Goal: Download file/media

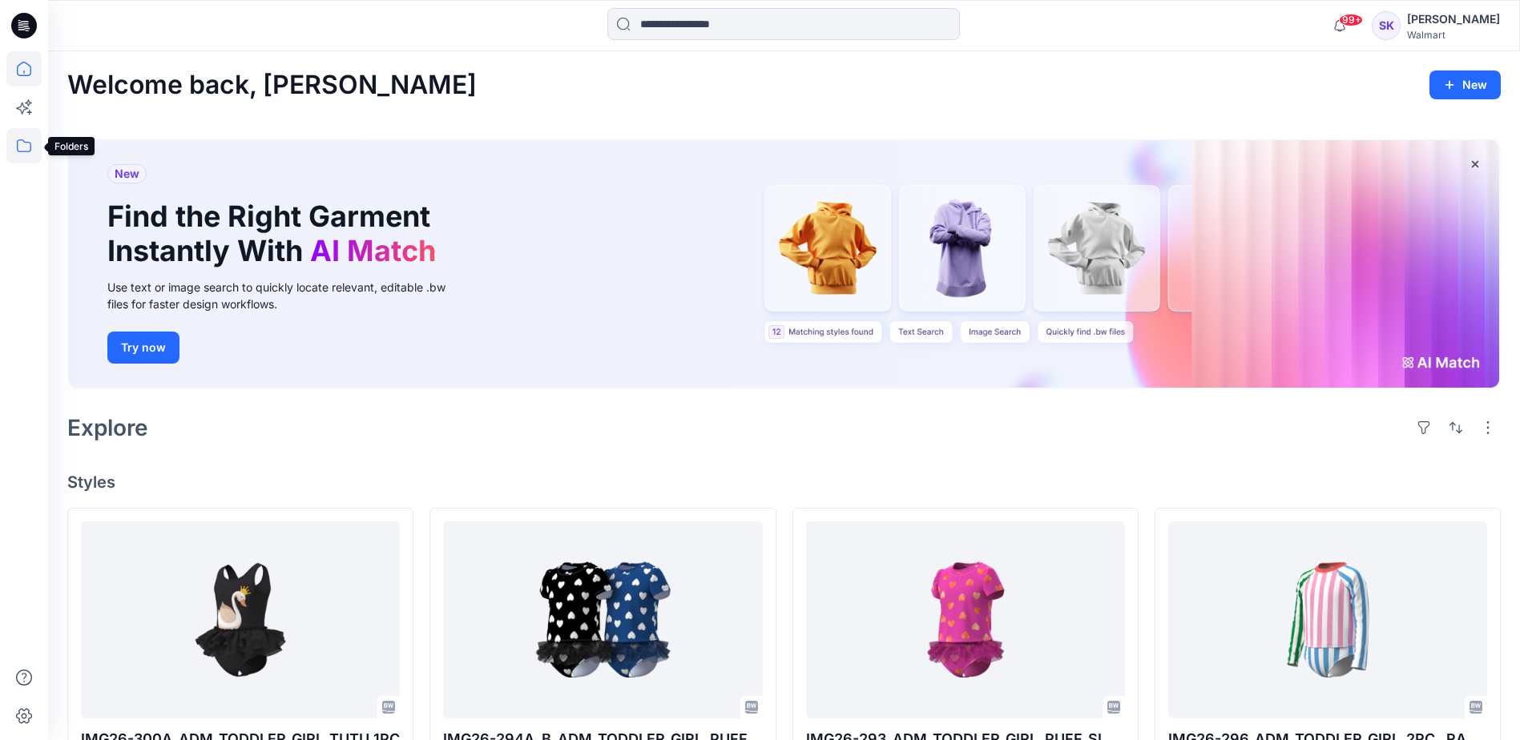
click at [20, 149] on icon at bounding box center [23, 145] width 35 height 35
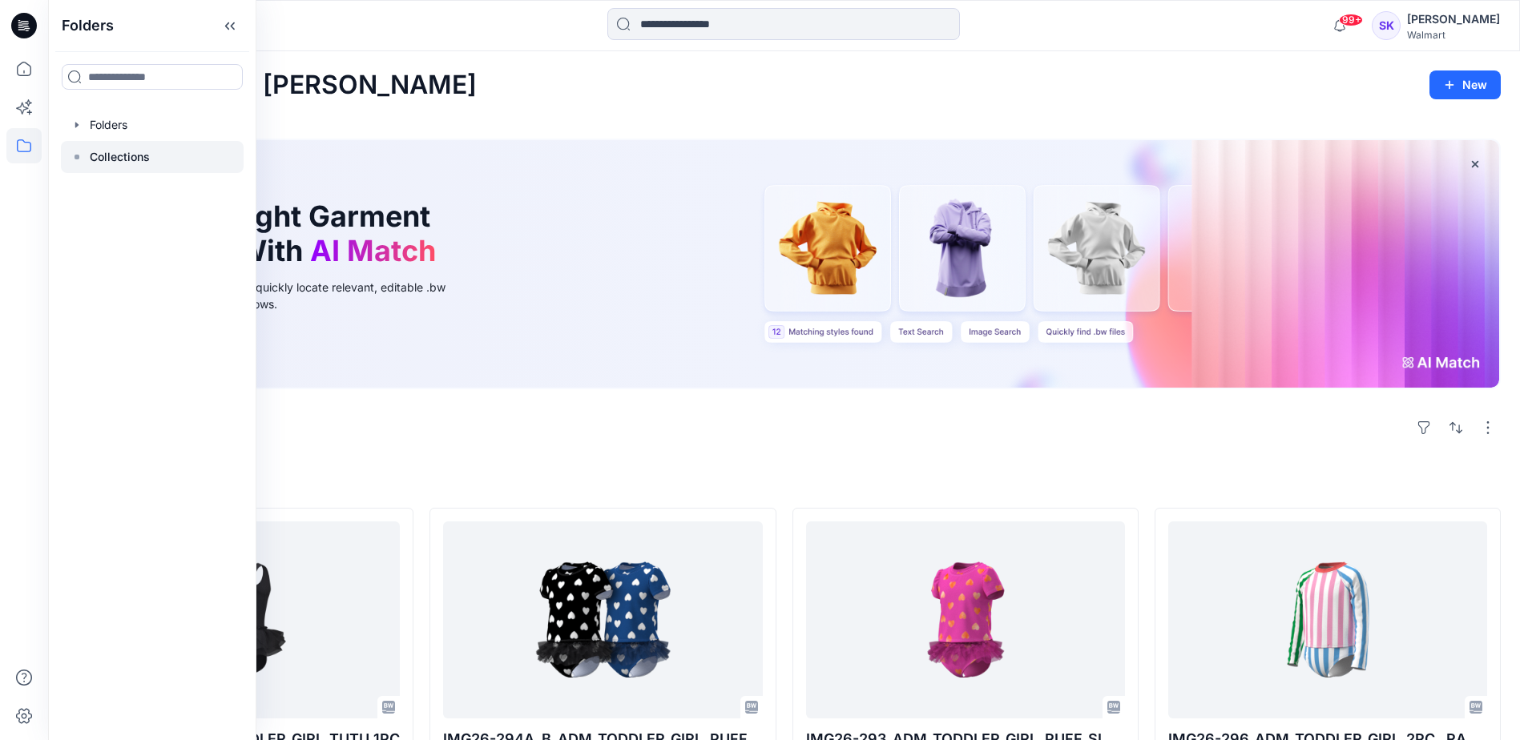
click at [147, 160] on p "Collections" at bounding box center [120, 156] width 60 height 19
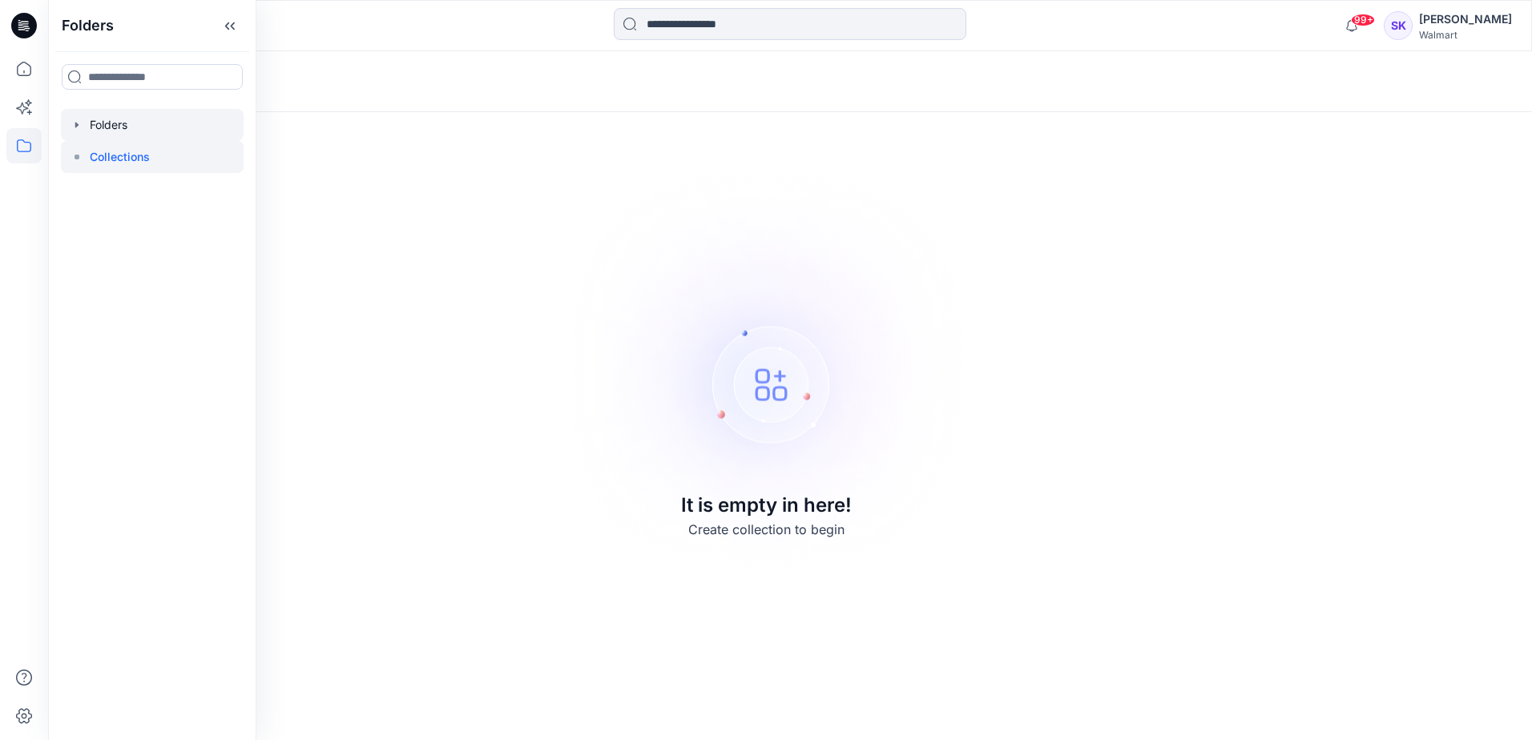
click at [109, 125] on div at bounding box center [152, 125] width 183 height 32
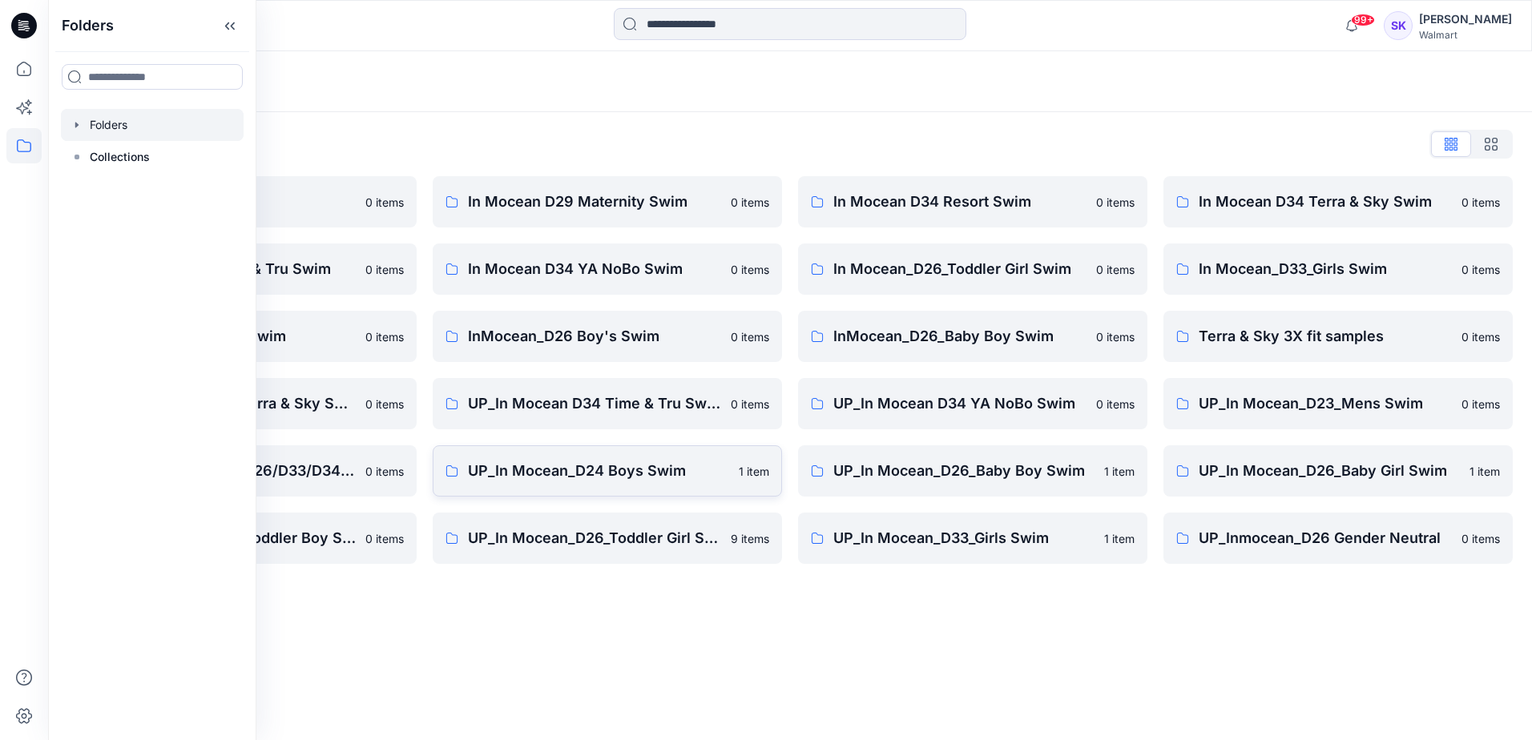
click at [584, 465] on p "UP_In Mocean_D24 Boys Swim" at bounding box center [598, 471] width 261 height 22
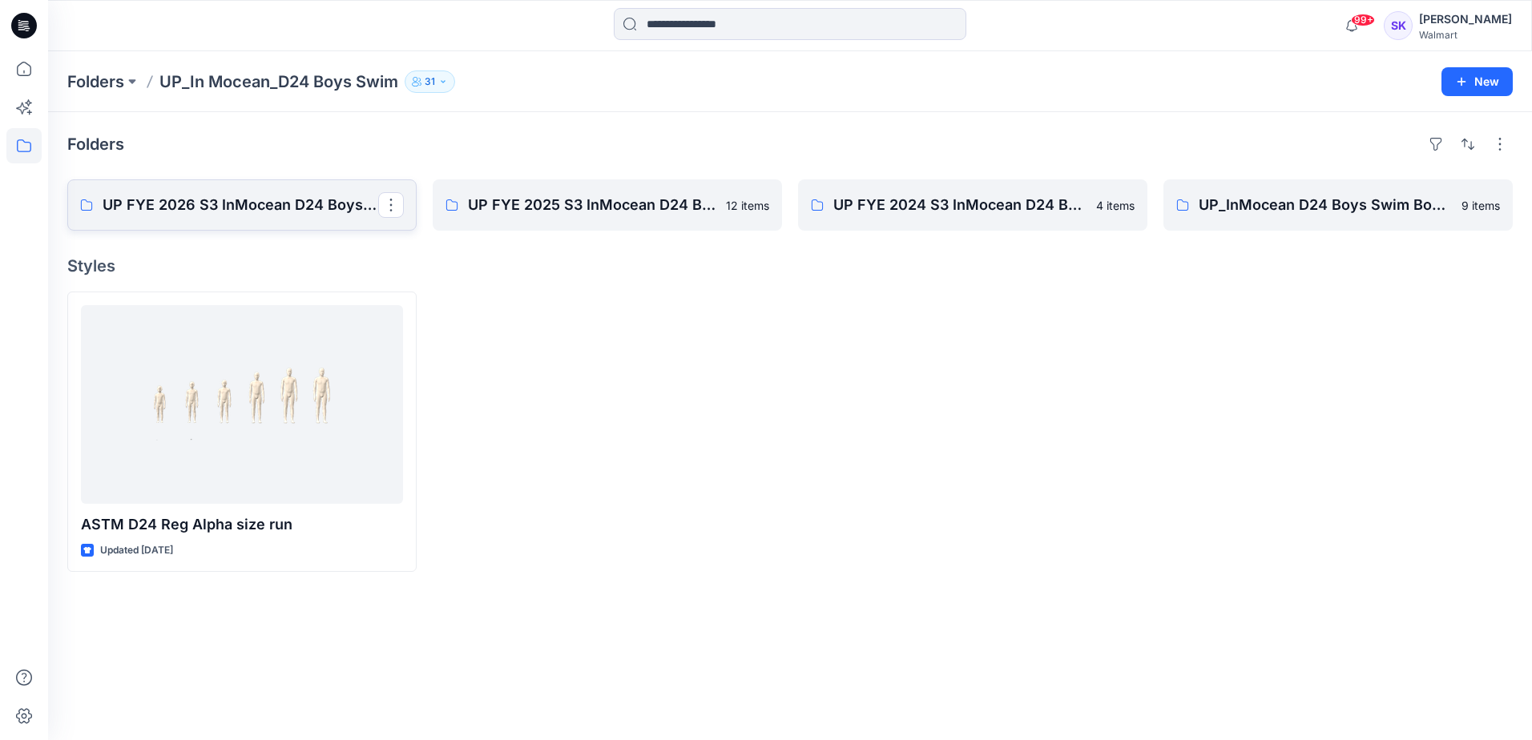
click at [256, 206] on p "UP FYE 2026 S3 InMocean D24 Boys Swim" at bounding box center [241, 205] width 276 height 22
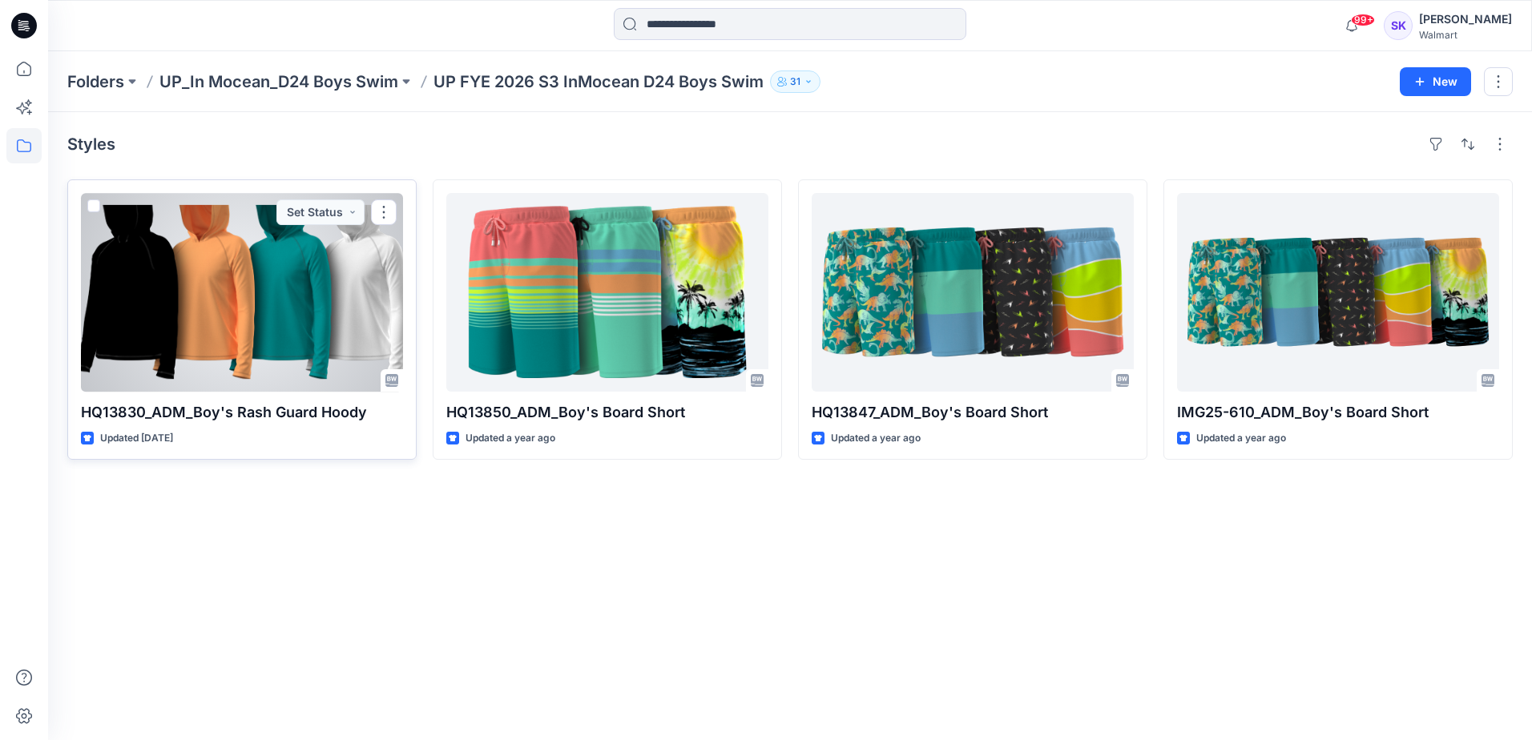
click at [173, 316] on div at bounding box center [242, 292] width 322 height 199
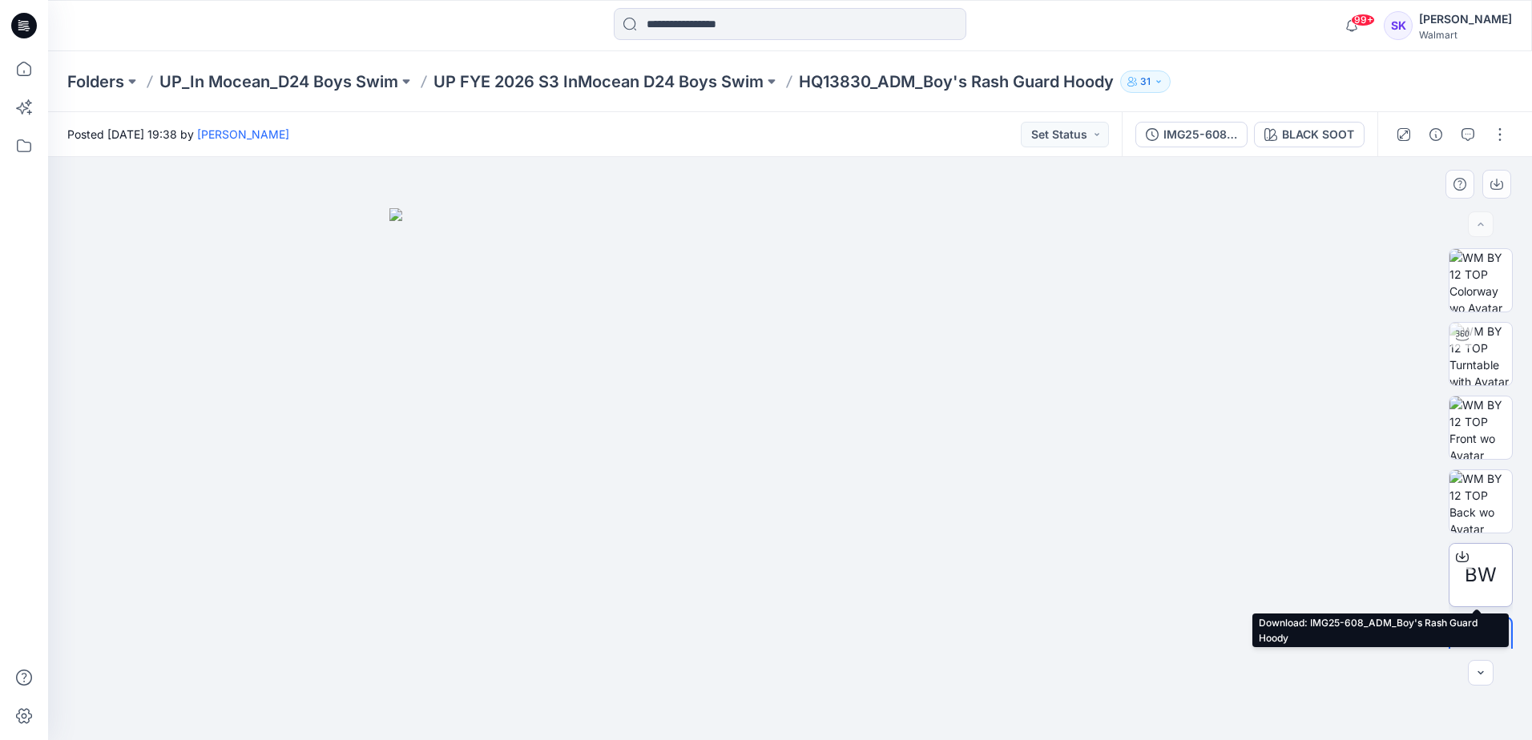
click at [1469, 574] on span "BW" at bounding box center [1481, 575] width 32 height 29
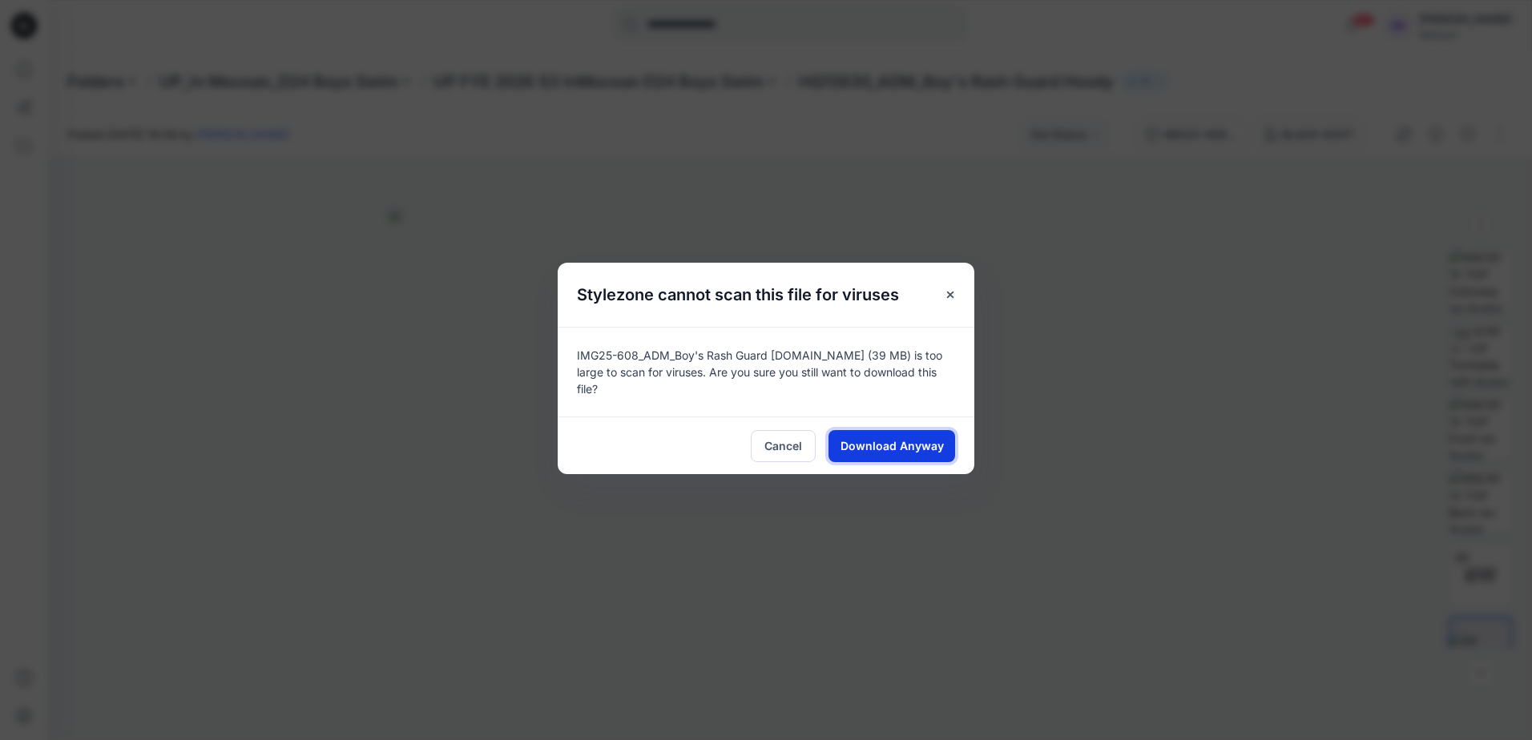
click at [880, 445] on span "Download Anyway" at bounding box center [891, 445] width 103 height 17
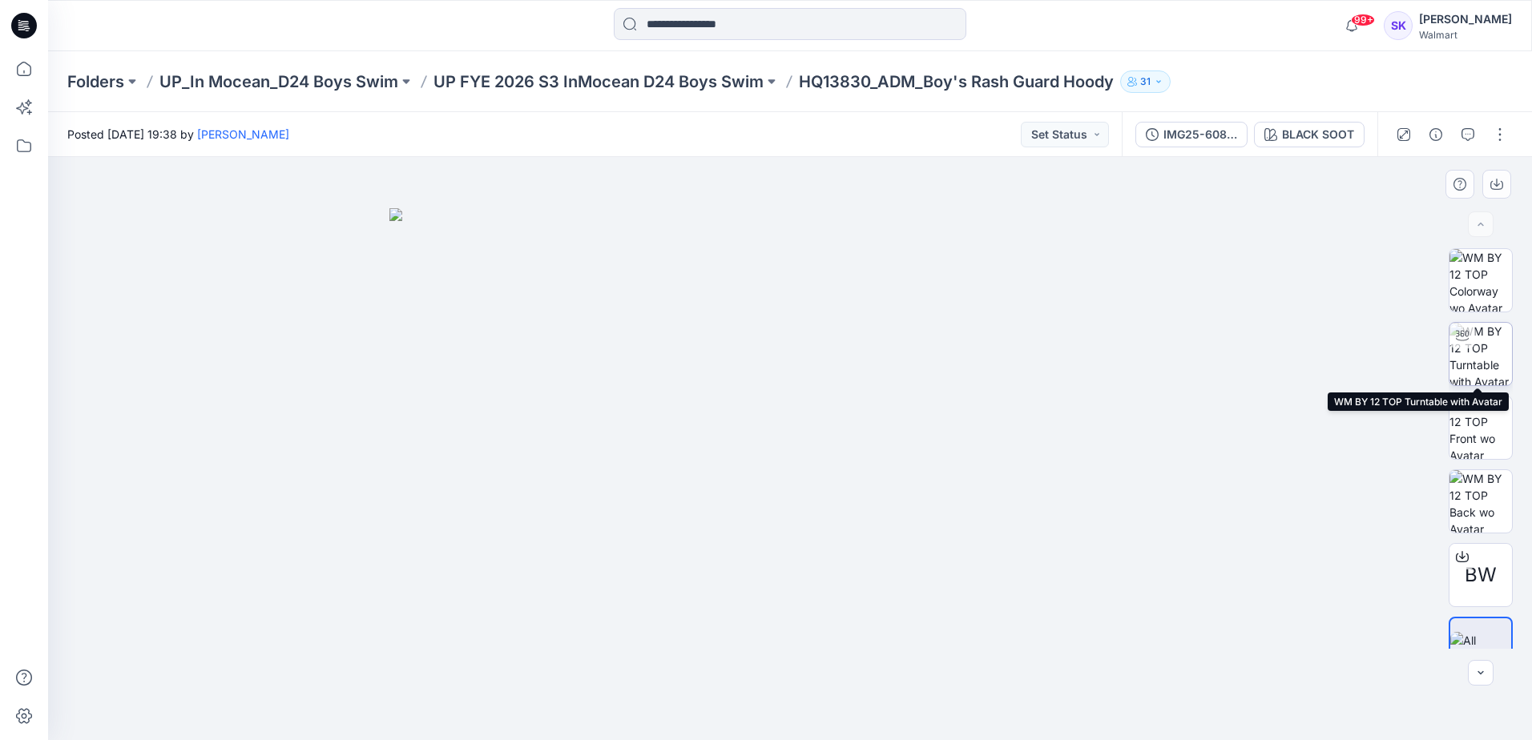
click at [1487, 355] on img at bounding box center [1480, 354] width 62 height 62
drag, startPoint x: 945, startPoint y: 334, endPoint x: 957, endPoint y: 506, distance: 171.9
click at [957, 506] on div at bounding box center [790, 448] width 1484 height 583
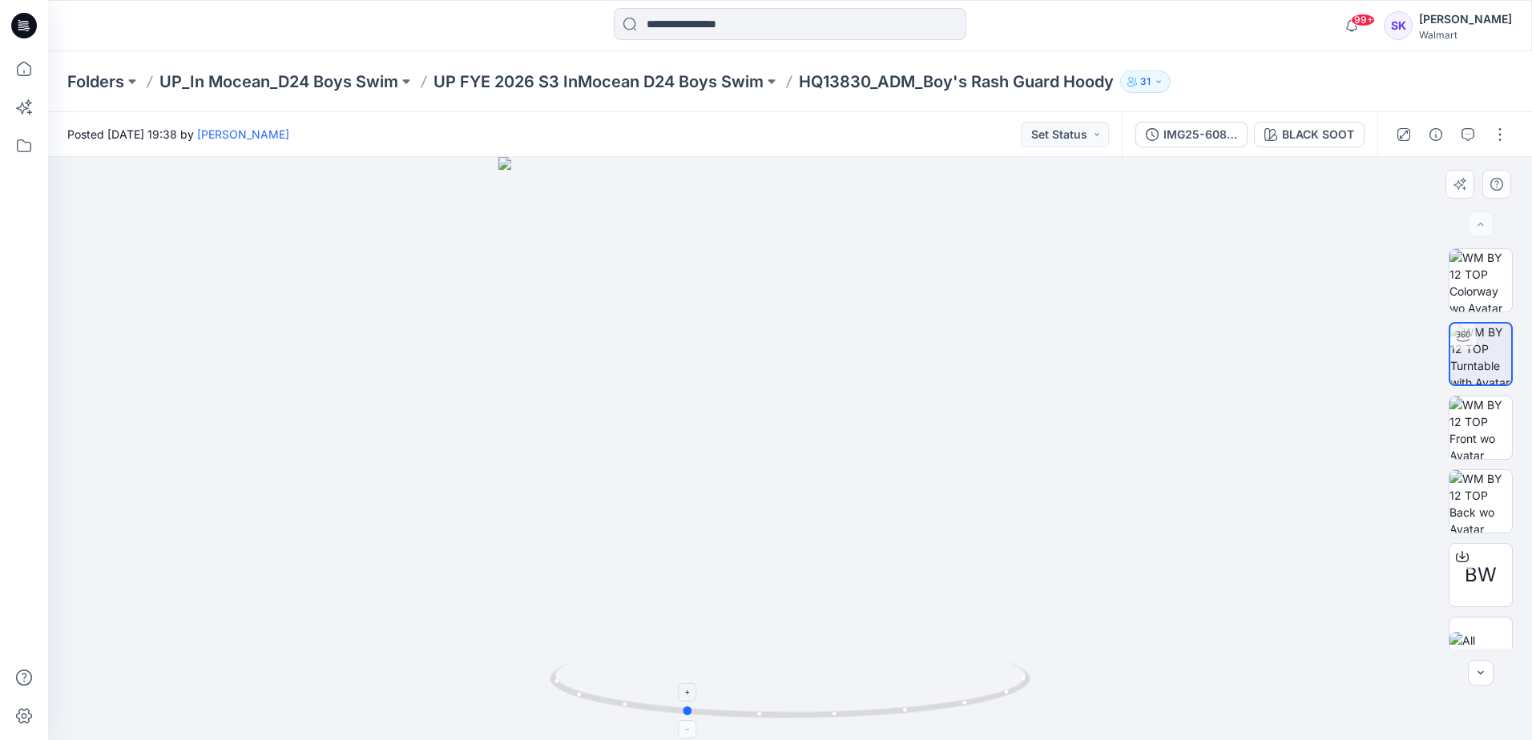
drag, startPoint x: 962, startPoint y: 706, endPoint x: 872, endPoint y: 711, distance: 89.9
click at [872, 711] on icon at bounding box center [792, 693] width 485 height 60
click at [1479, 356] on img at bounding box center [1480, 354] width 61 height 61
drag, startPoint x: 864, startPoint y: 719, endPoint x: 976, endPoint y: 703, distance: 113.3
click at [976, 703] on icon at bounding box center [792, 693] width 485 height 60
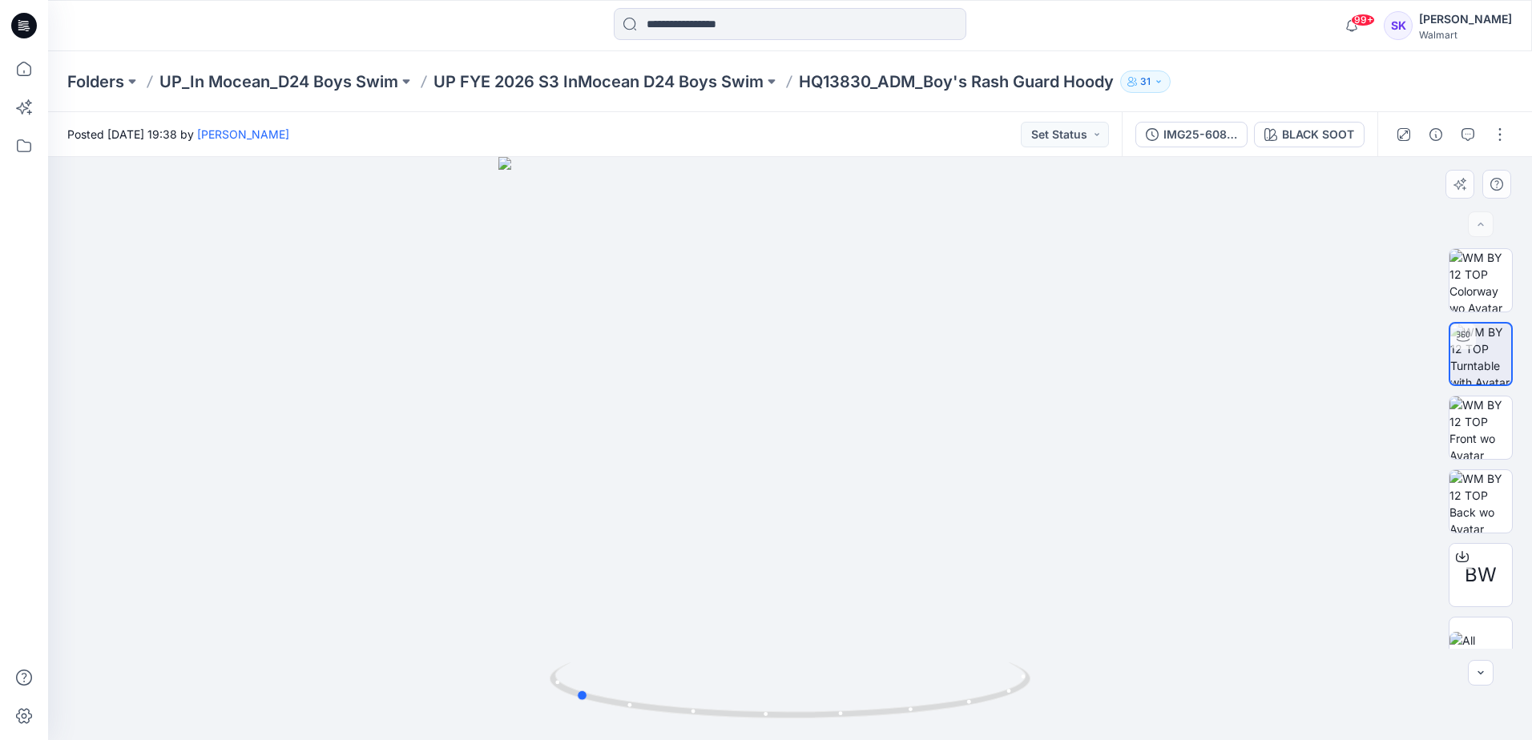
drag, startPoint x: 1012, startPoint y: 700, endPoint x: 791, endPoint y: 727, distance: 222.8
click at [791, 727] on div at bounding box center [790, 448] width 1484 height 583
click at [1331, 130] on div "BLACK SOOT" at bounding box center [1318, 135] width 72 height 18
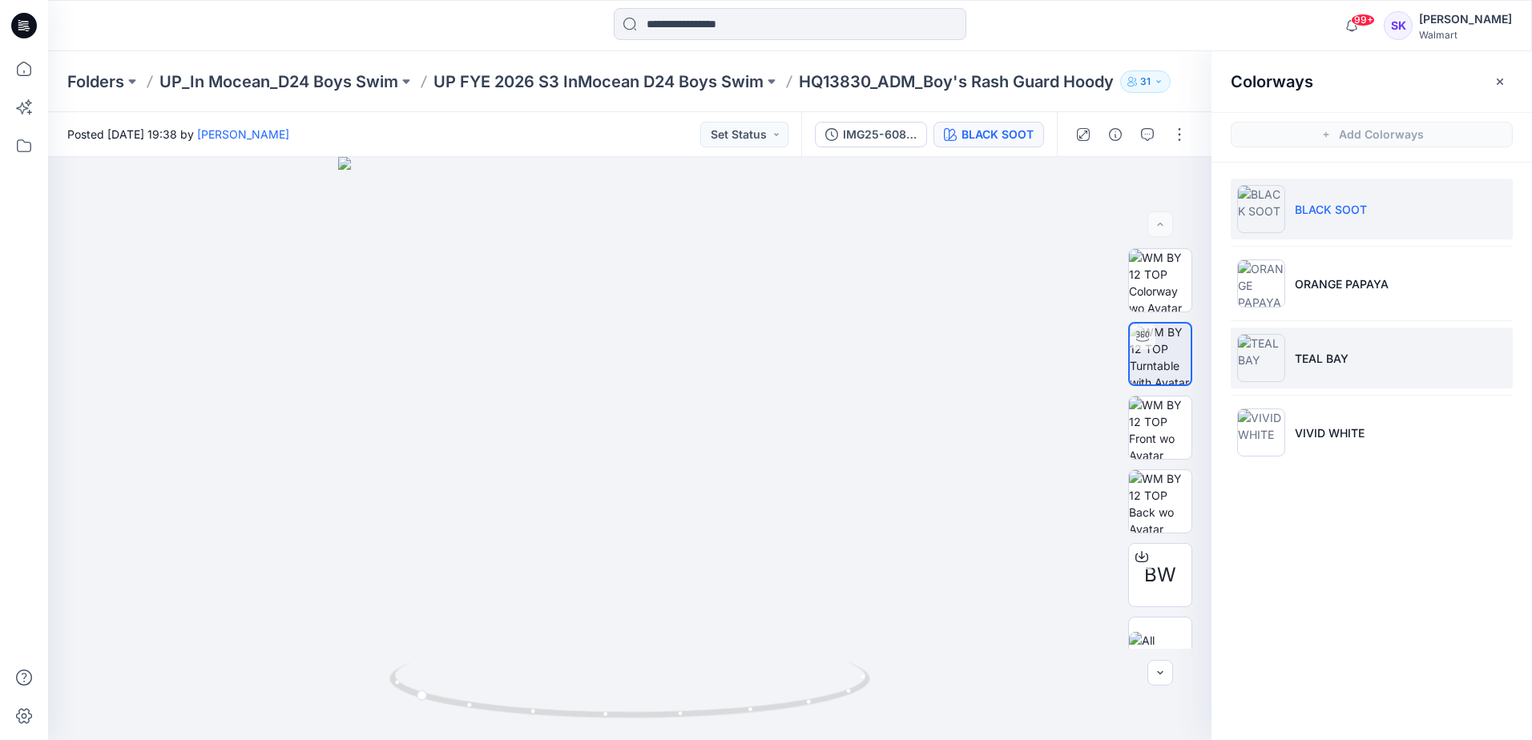
click at [1254, 357] on img at bounding box center [1261, 358] width 48 height 48
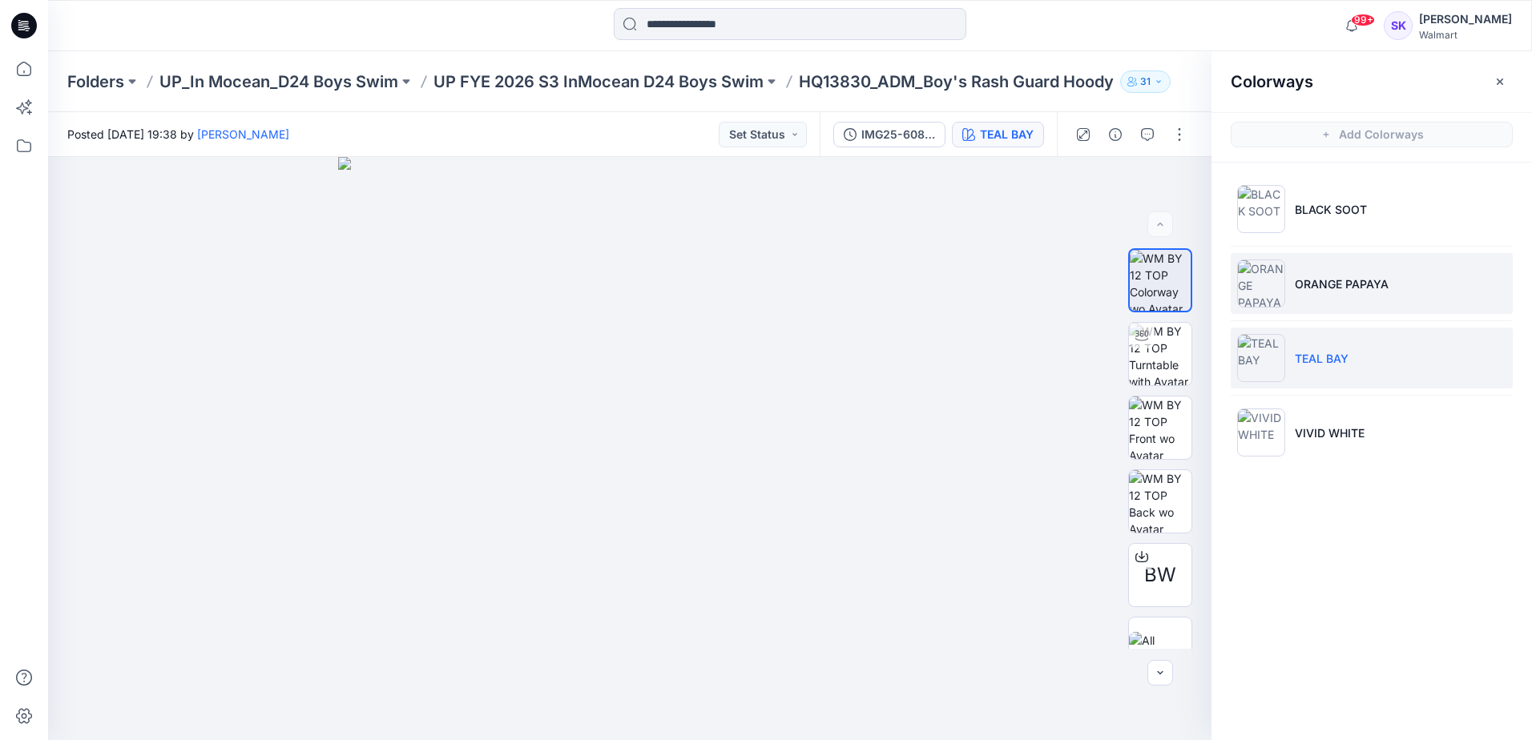
click at [1259, 282] on img at bounding box center [1261, 284] width 48 height 48
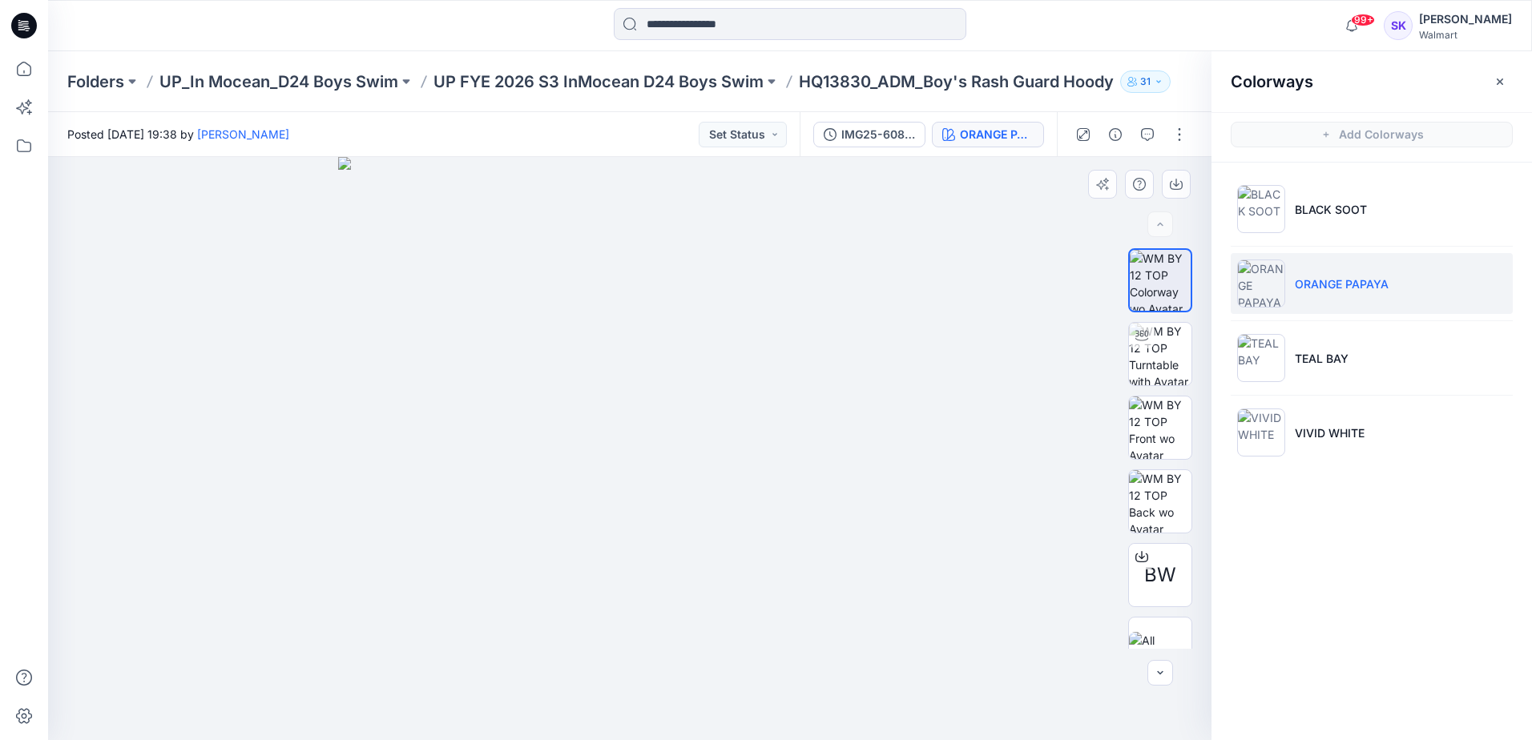
click at [985, 487] on div at bounding box center [629, 448] width 1163 height 583
click at [1148, 351] on img at bounding box center [1160, 354] width 62 height 62
drag, startPoint x: 844, startPoint y: 698, endPoint x: 626, endPoint y: 709, distance: 217.4
click at [626, 709] on icon at bounding box center [631, 693] width 485 height 60
